Goal: Task Accomplishment & Management: Manage account settings

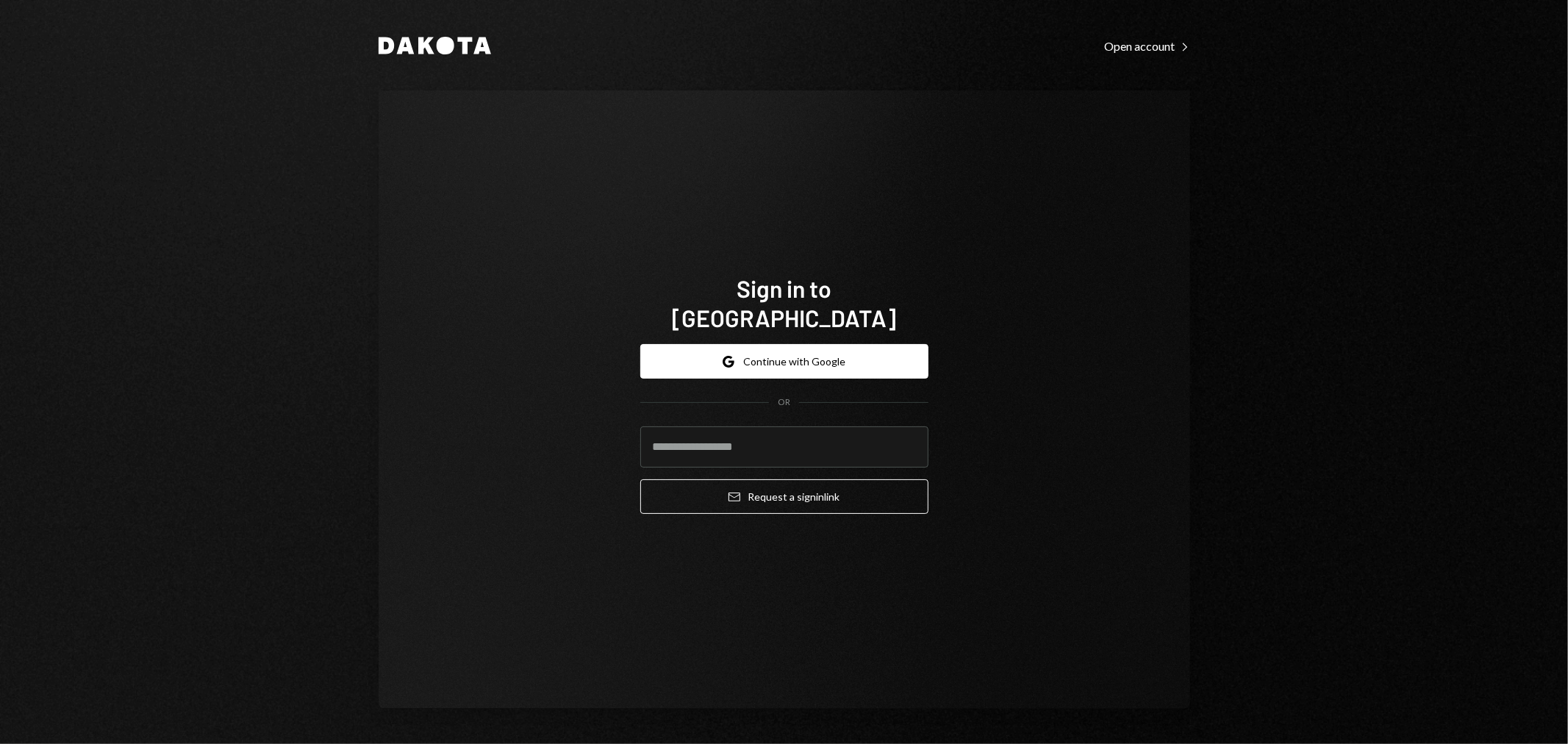
type input "**********"
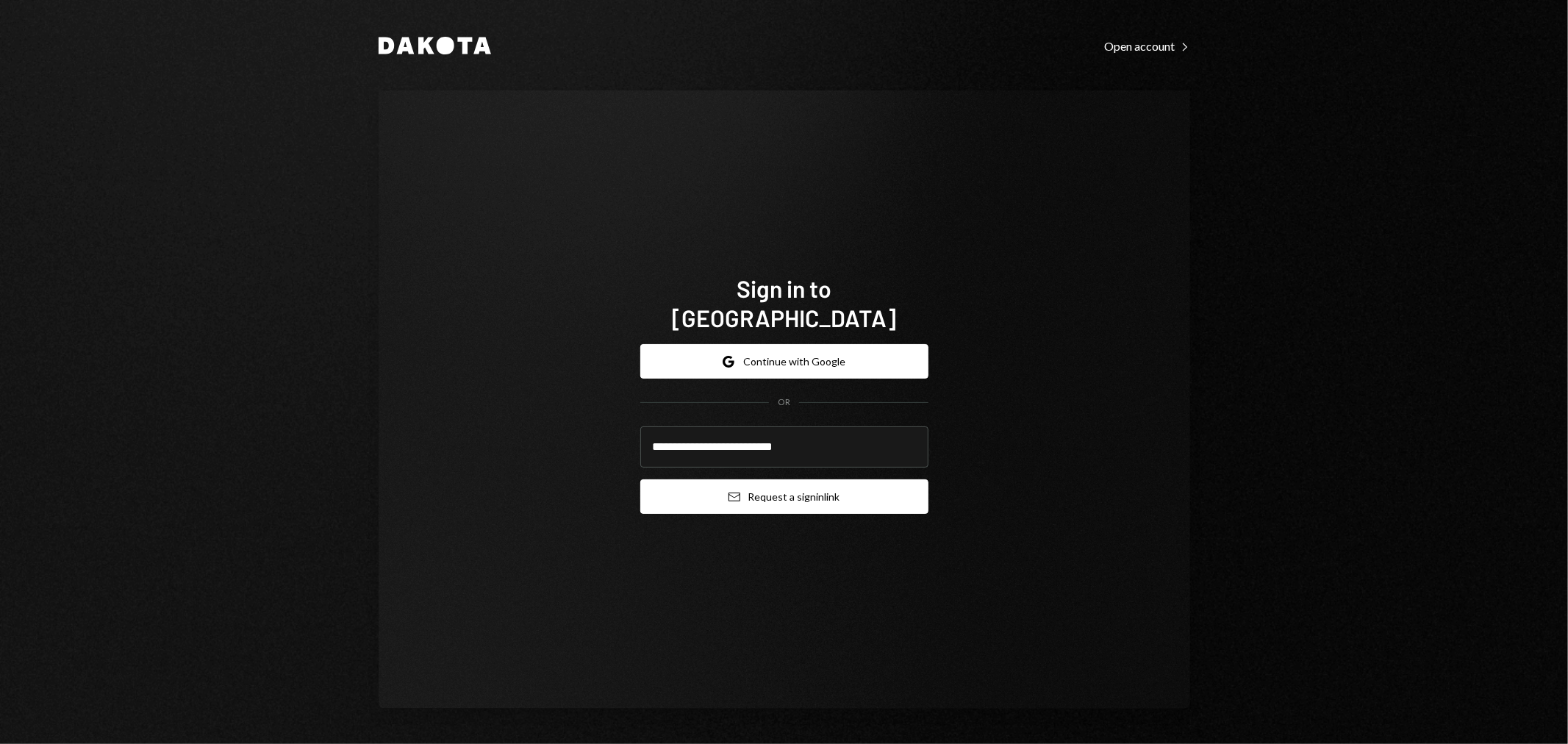
click at [739, 479] on button "Email Request a sign in link" at bounding box center [784, 496] width 288 height 35
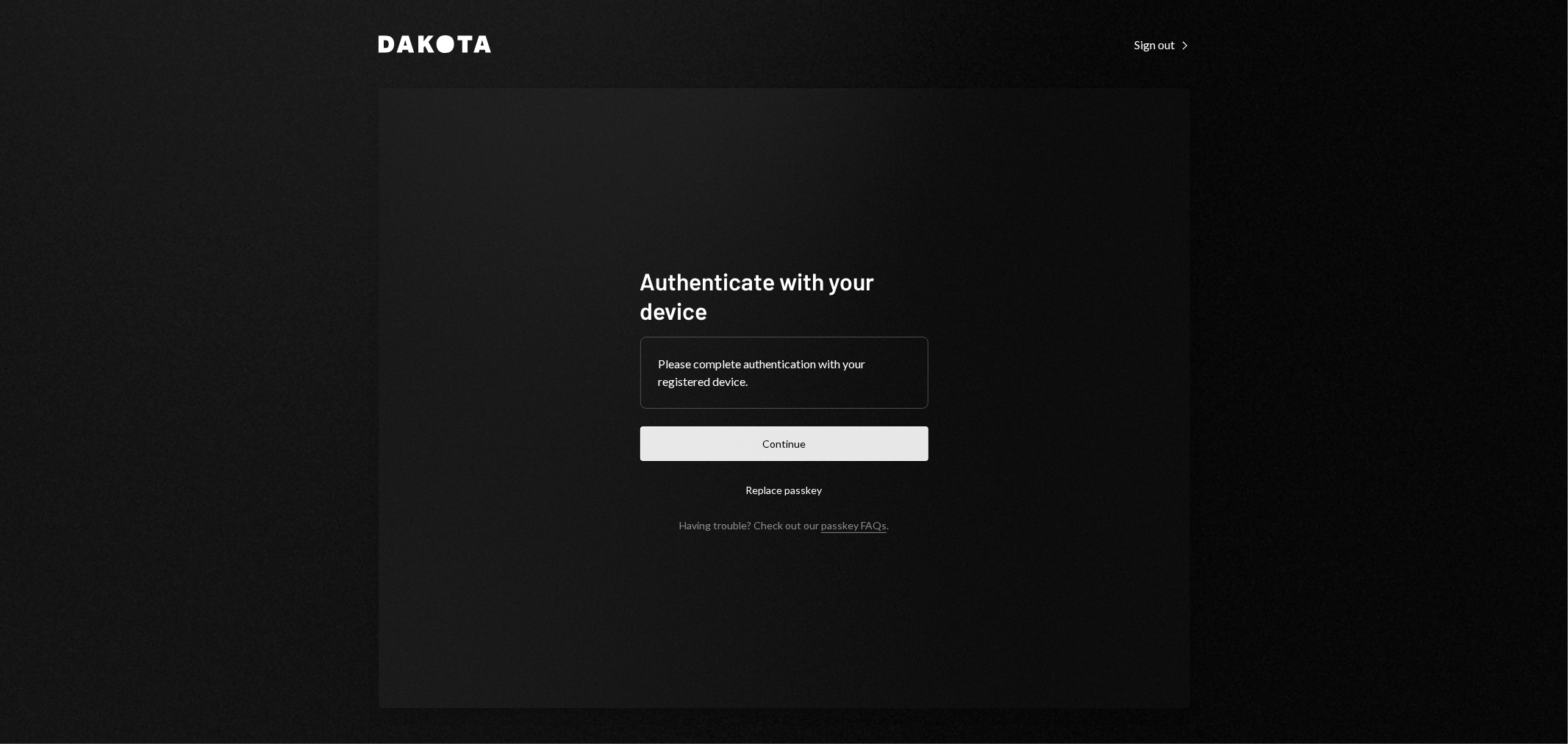
click at [780, 440] on button "Continue" at bounding box center [784, 443] width 288 height 35
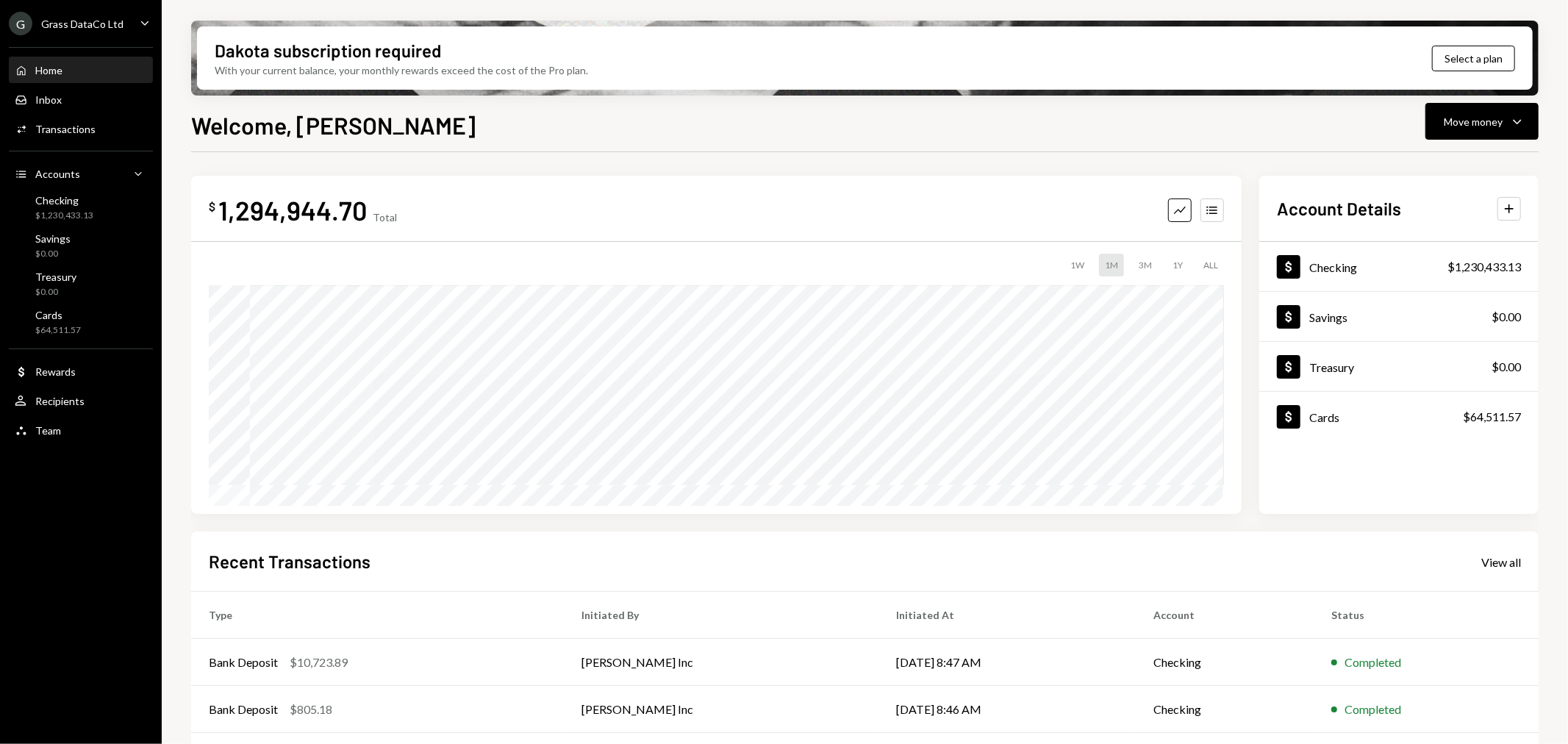
click at [89, 28] on div "Grass DataCo Ltd" at bounding box center [82, 24] width 83 height 13
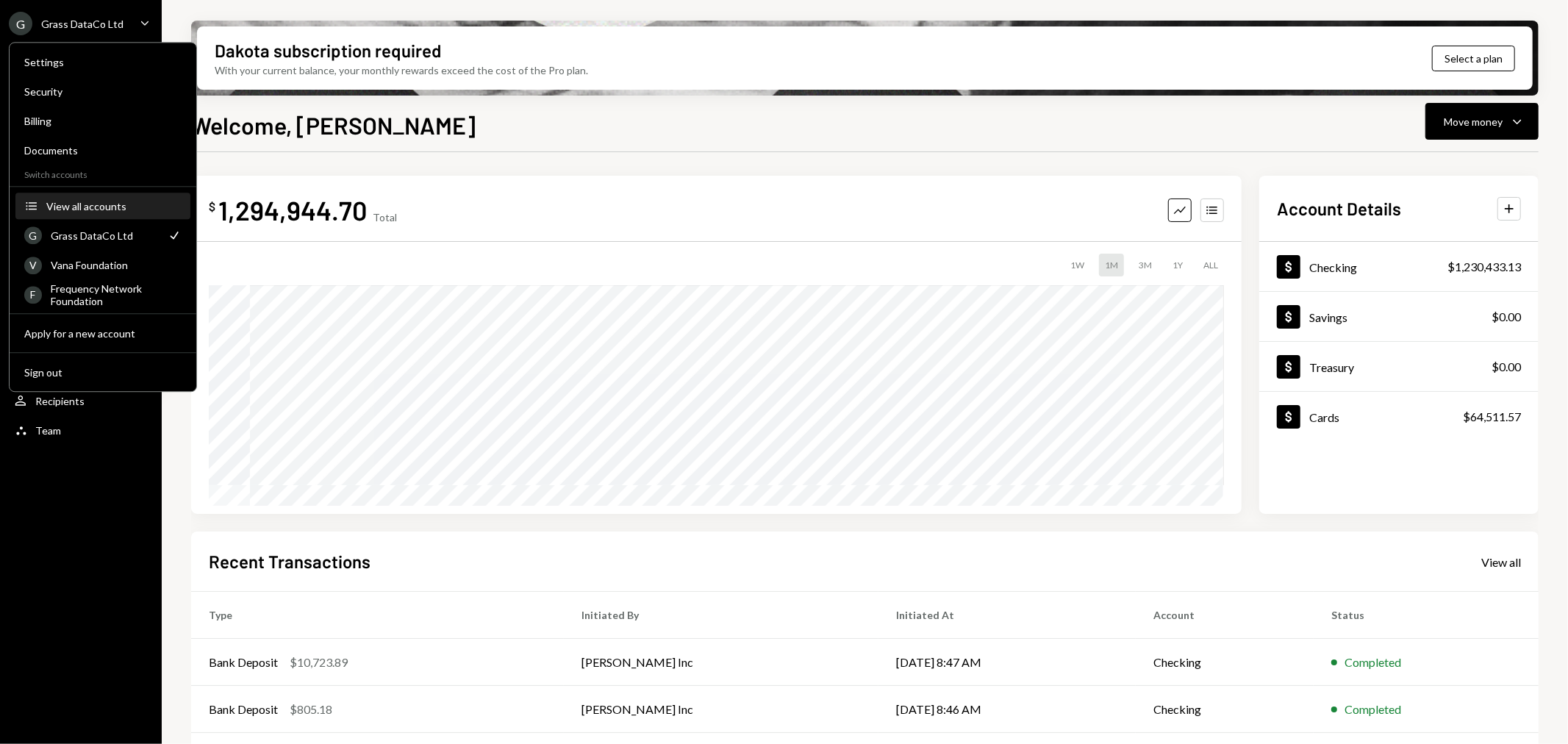
click at [81, 200] on div "View all accounts" at bounding box center [114, 206] width 135 height 13
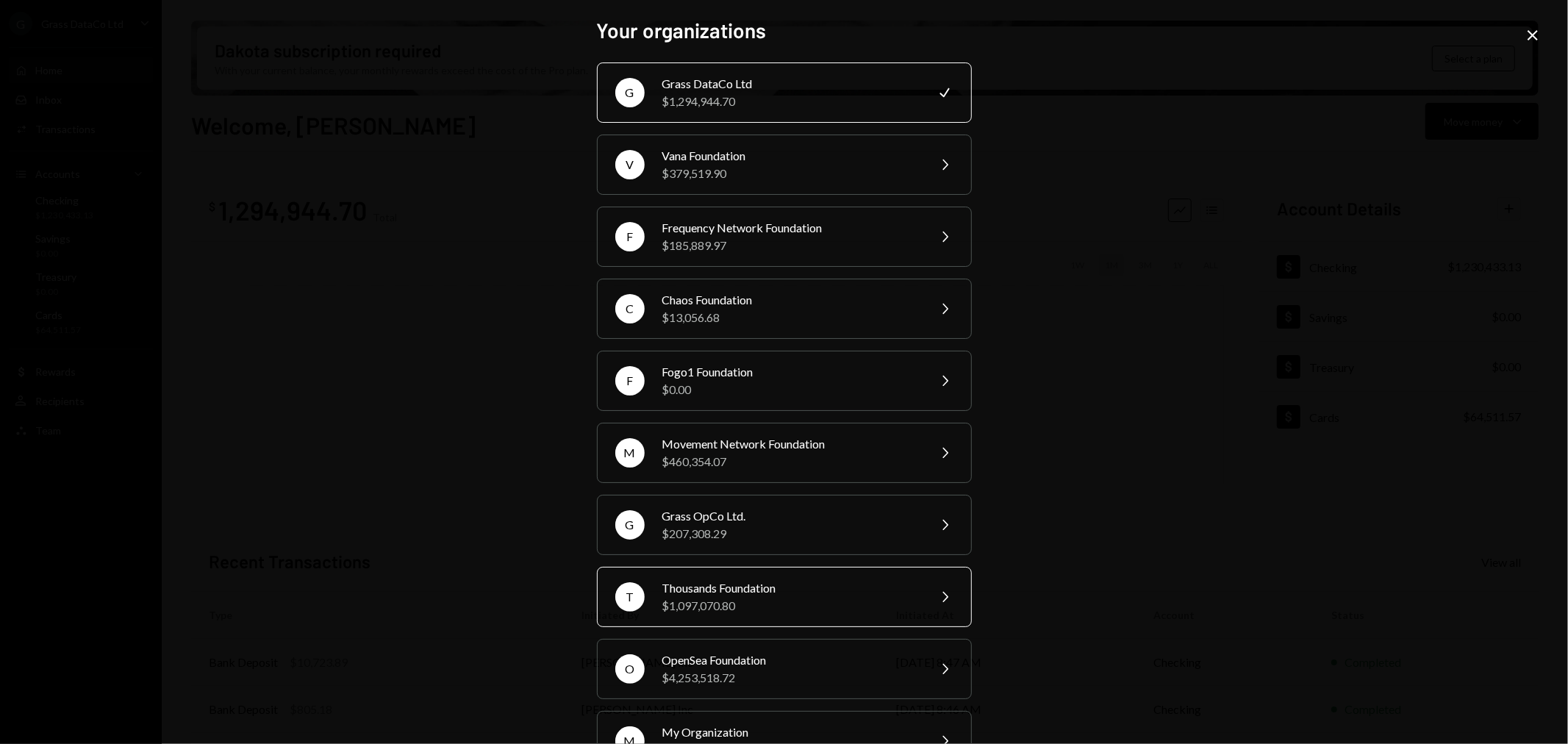
click at [696, 598] on div "$1,097,070.80" at bounding box center [790, 605] width 256 height 18
